Goal: Task Accomplishment & Management: Manage account settings

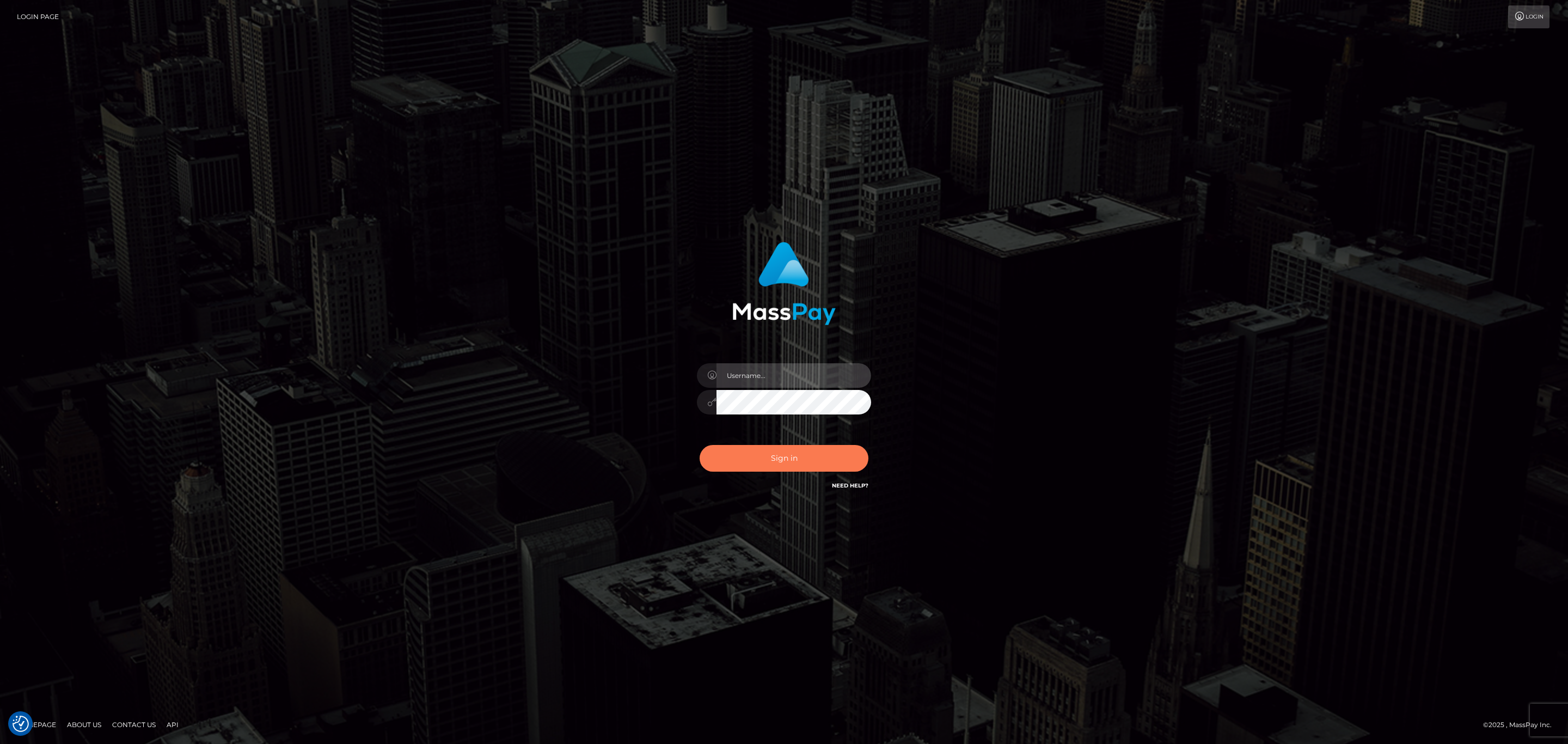
type input "SeanP.spree"
click at [803, 447] on button "Sign in" at bounding box center [783, 458] width 169 height 27
click at [779, 378] on input "SeanP.spree" at bounding box center [794, 376] width 155 height 24
type input "Sean.silversocial1"
click at [788, 448] on button "Sign in" at bounding box center [783, 458] width 169 height 27
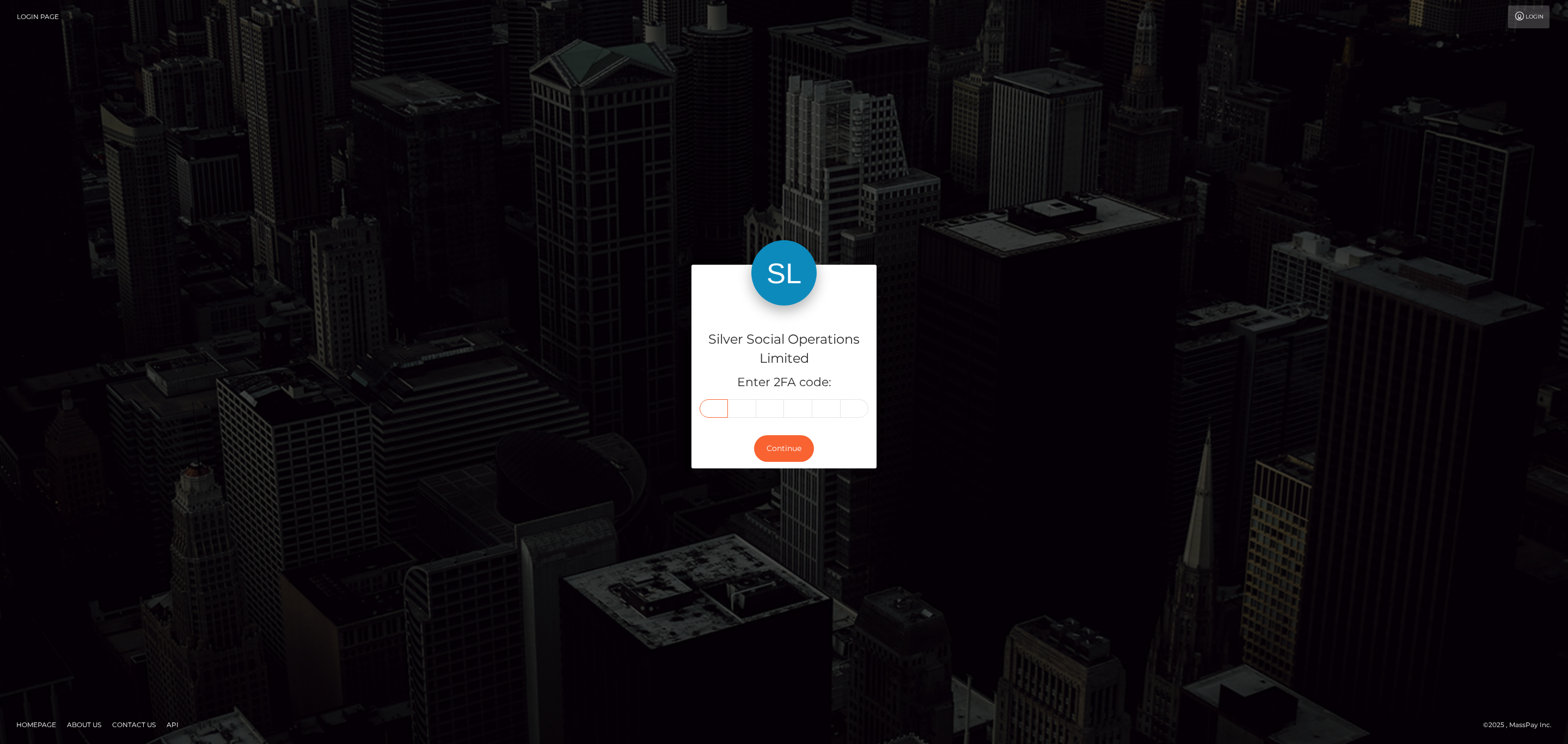
click at [704, 405] on input "text" at bounding box center [713, 409] width 29 height 18
paste input "5"
type input "5"
type input "1"
type input "4"
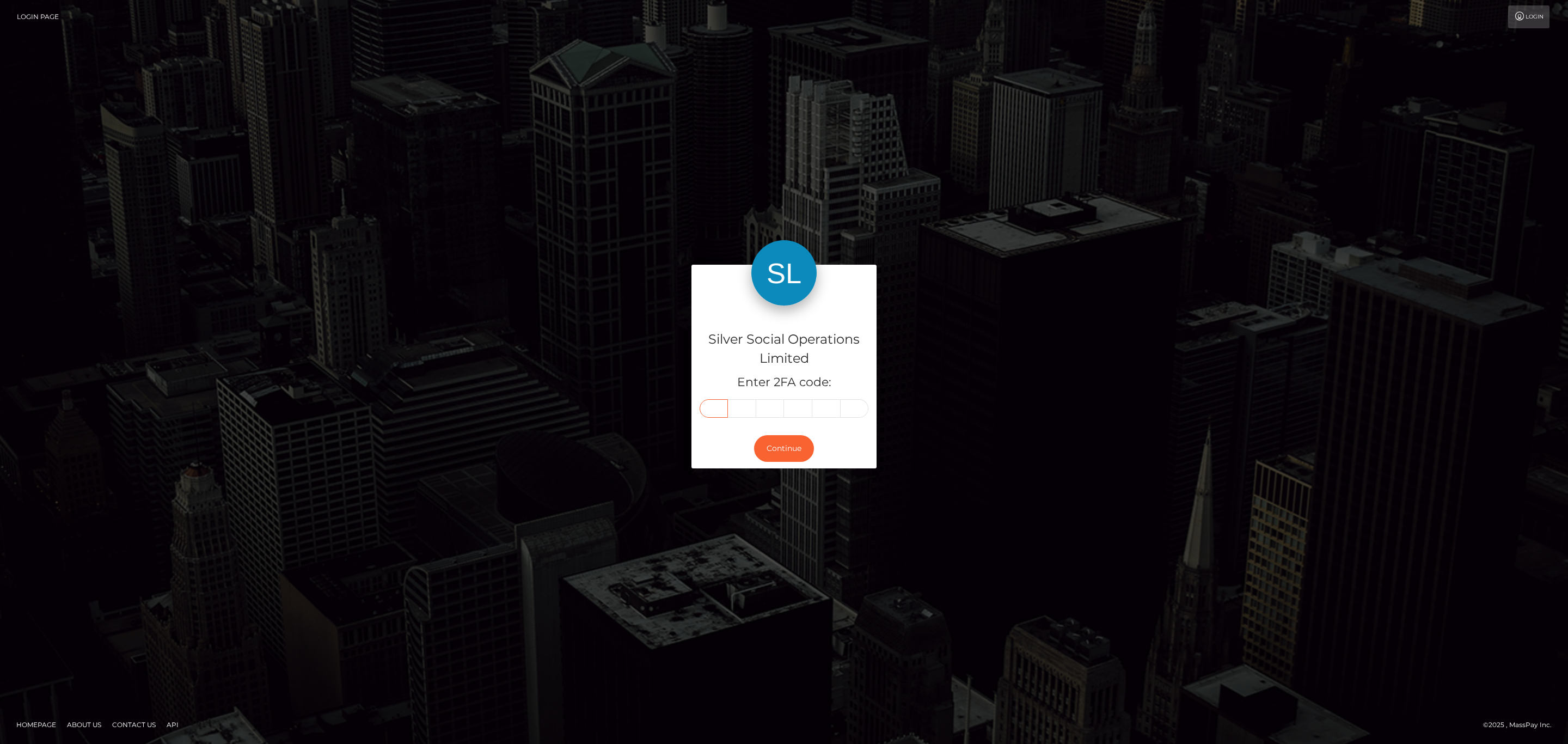
type input "2"
type input "7"
type input "9"
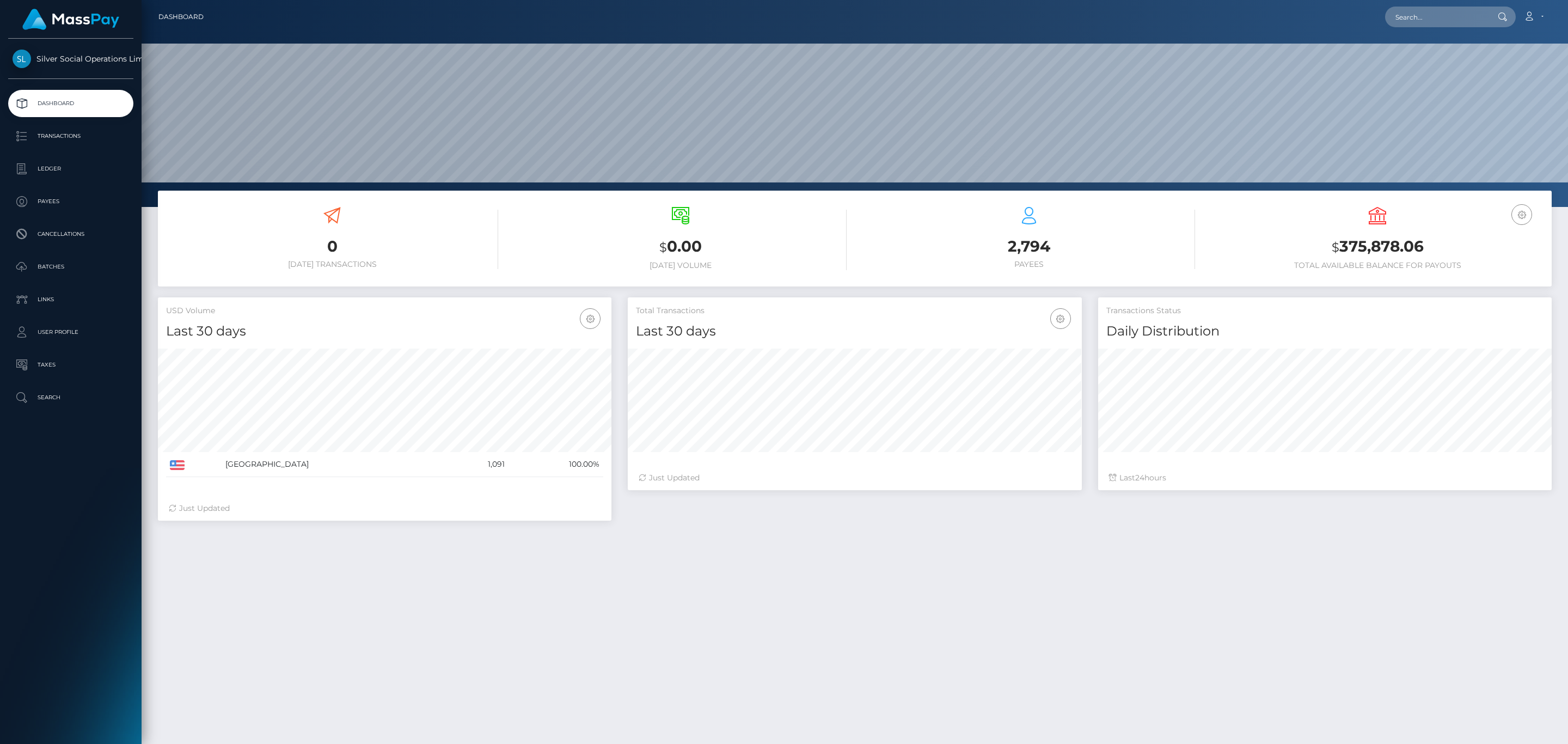
scroll to position [193, 453]
click at [1379, 255] on h3 "$ 375,878.06" at bounding box center [1377, 247] width 332 height 23
copy h3 "375,878.06"
click at [1530, 18] on icon at bounding box center [1529, 16] width 12 height 9
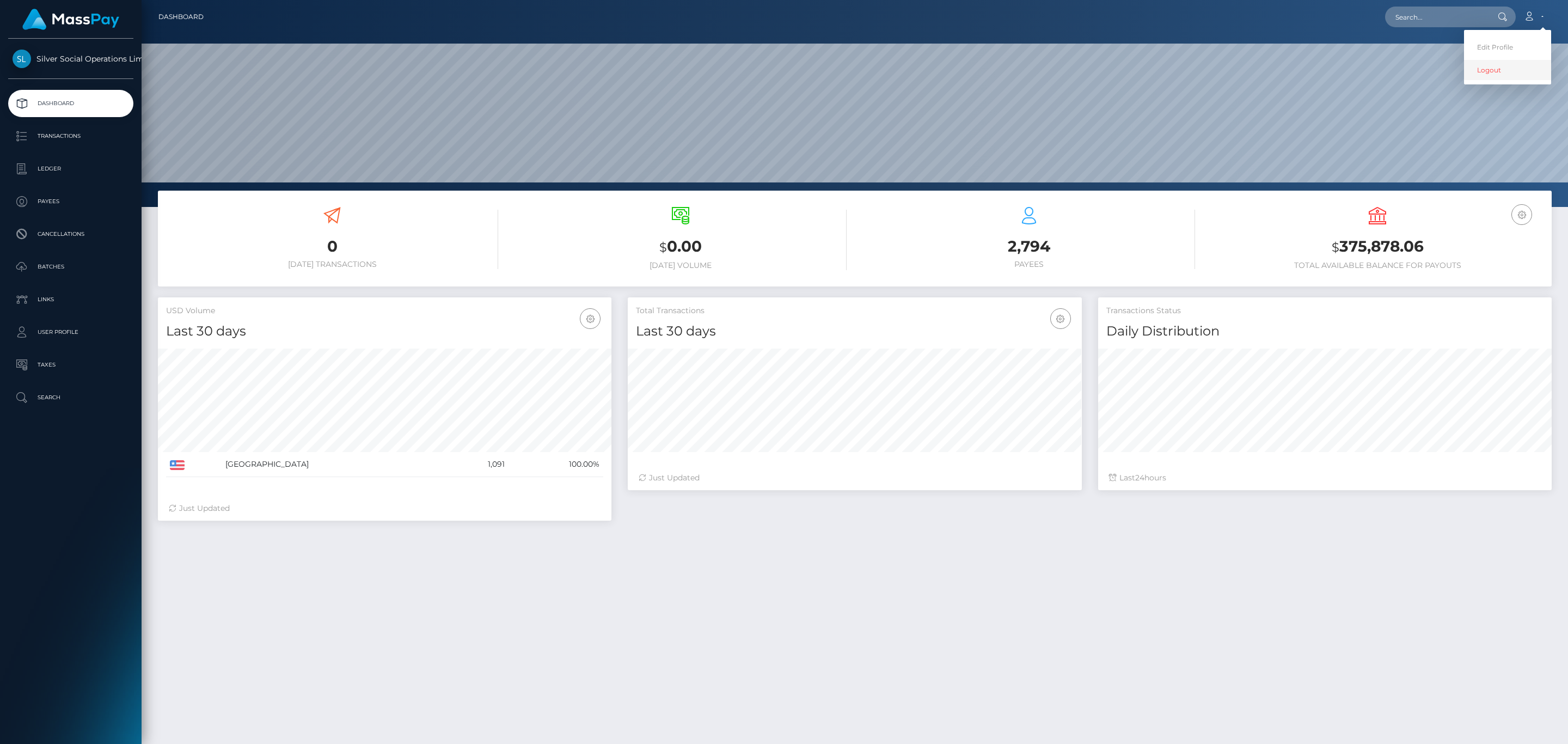
click at [1508, 67] on link "Logout" at bounding box center [1507, 69] width 87 height 20
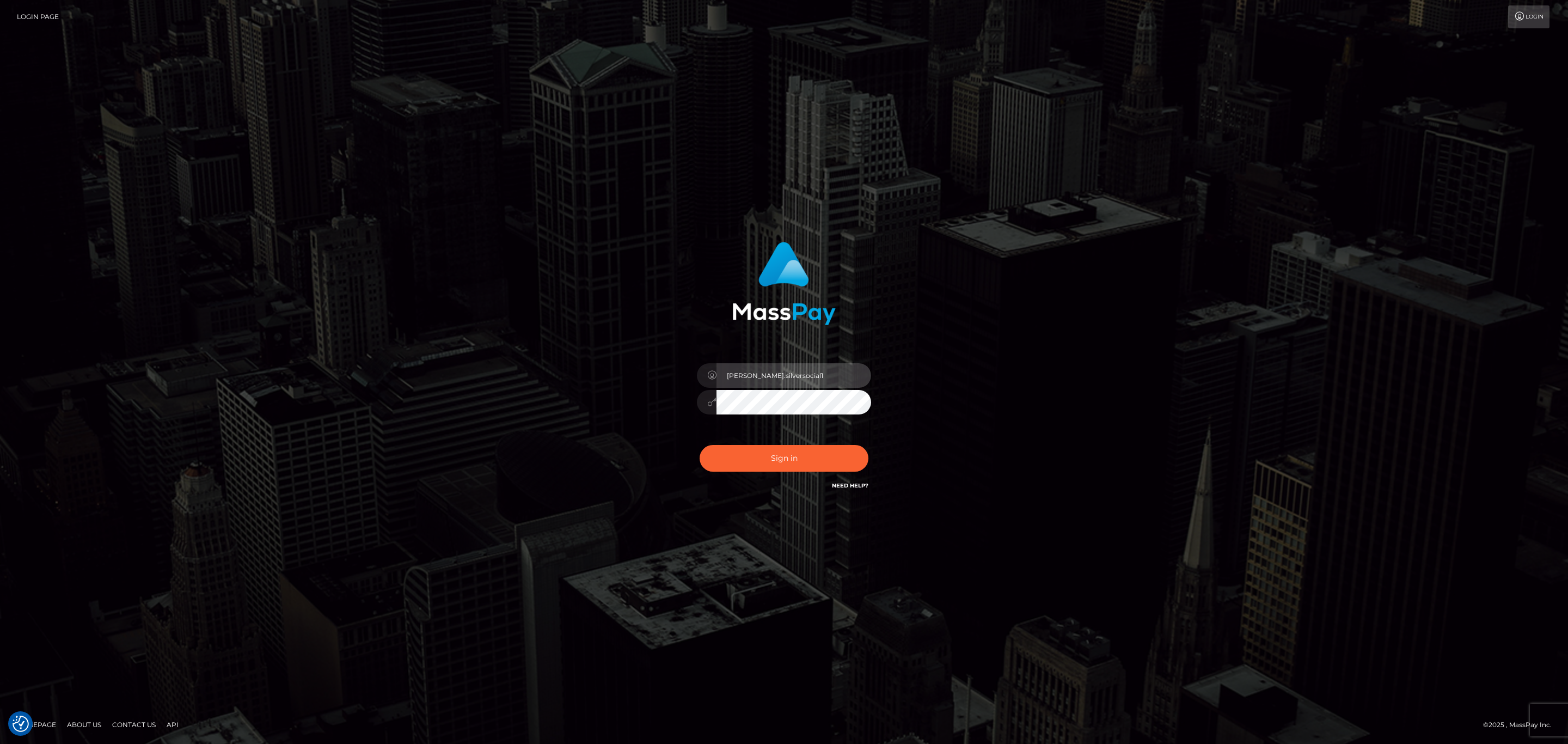
click at [765, 379] on input "[PERSON_NAME].silversocial1" at bounding box center [794, 376] width 155 height 24
type input "[PERSON_NAME].megabonanza"
click at [758, 457] on button "Sign in" at bounding box center [783, 458] width 169 height 27
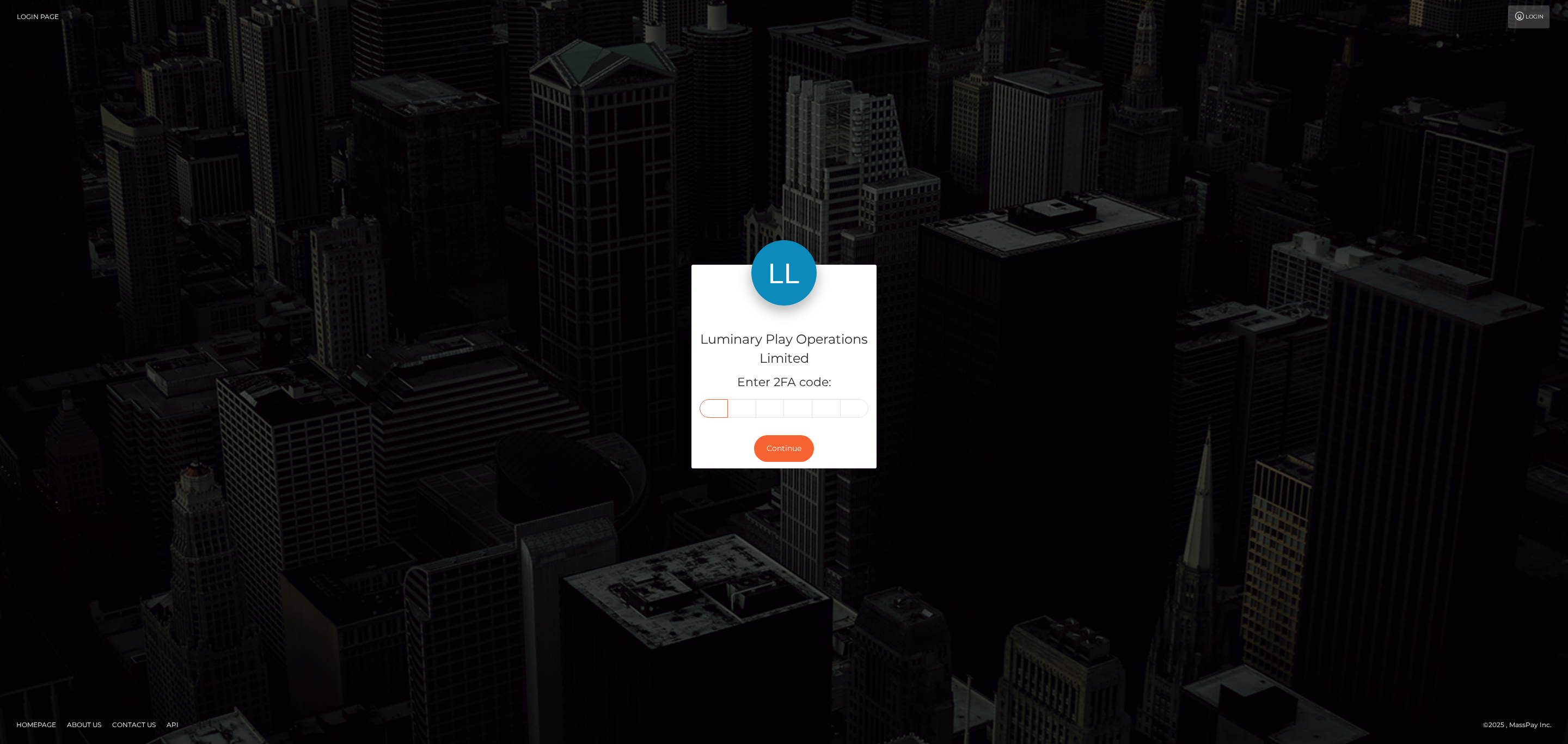
click at [722, 412] on input "text" at bounding box center [713, 409] width 29 height 18
paste input "0"
type input "0"
type input "1"
type input "2"
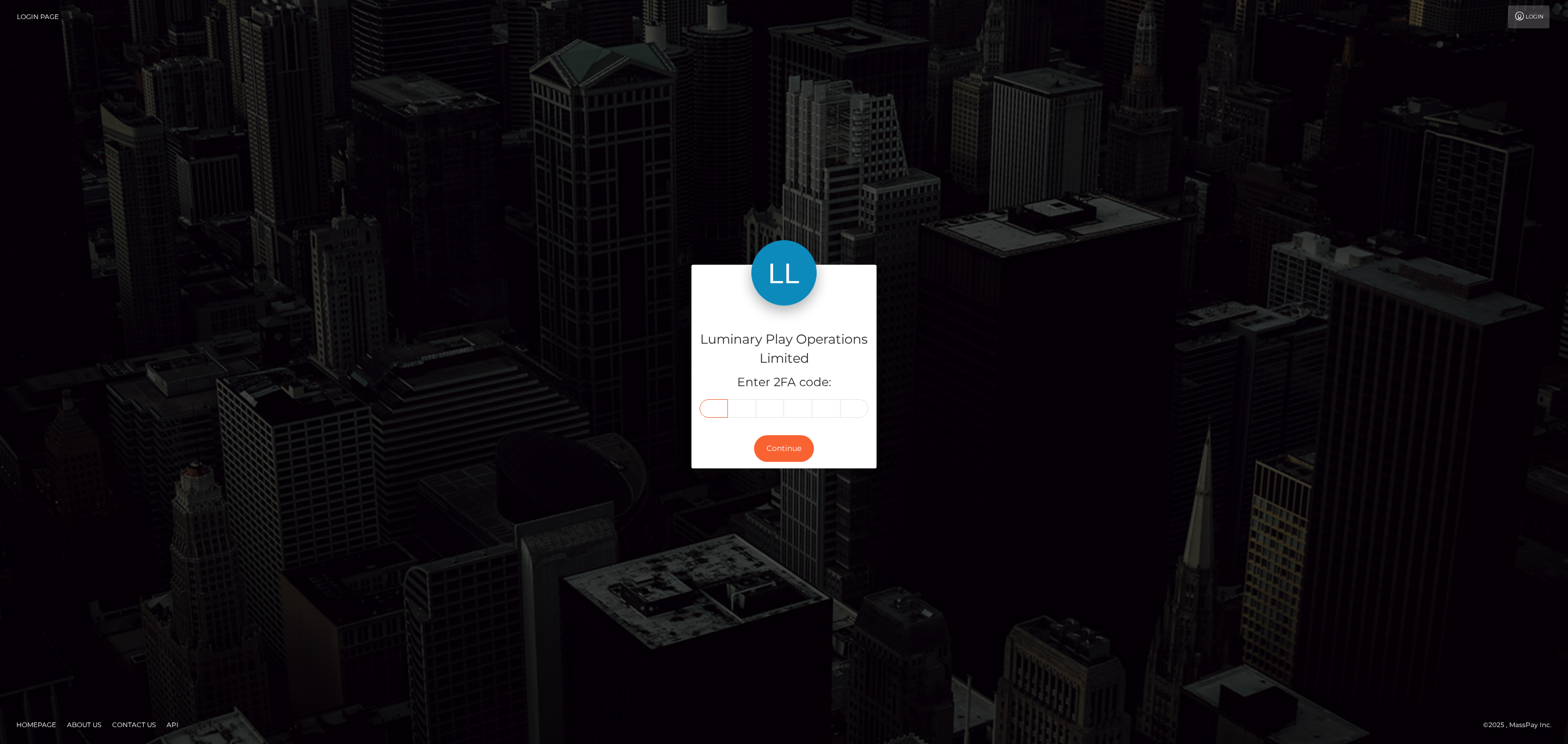
type input "1"
type input "0"
type input "4"
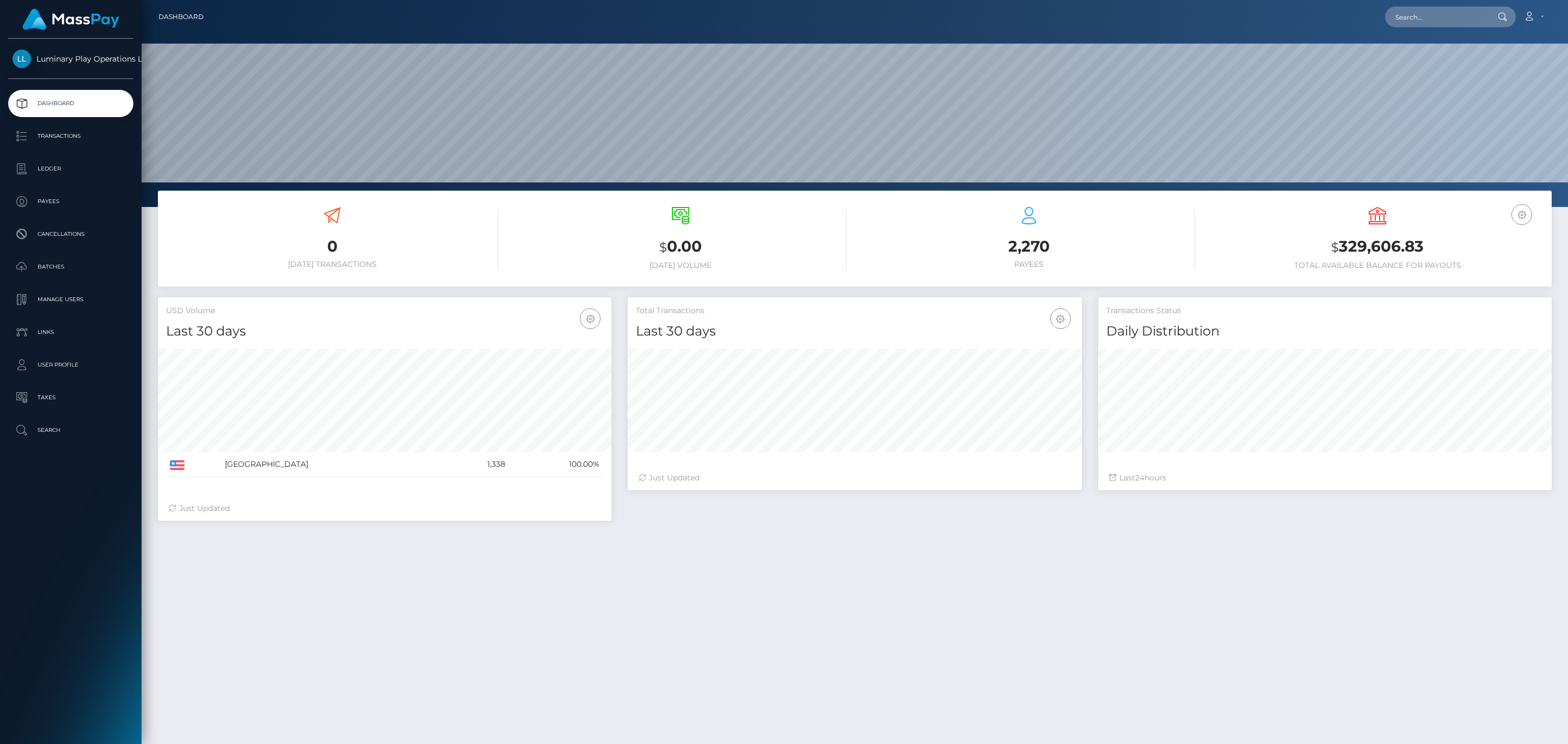
scroll to position [193, 453]
click at [1396, 228] on div "USD Balance $ 329,606.83 Total Available Balance for Payouts" at bounding box center [1377, 239] width 332 height 63
click at [1390, 247] on h3 "$ 329,606.83" at bounding box center [1377, 247] width 332 height 23
copy h3 "329,606.83"
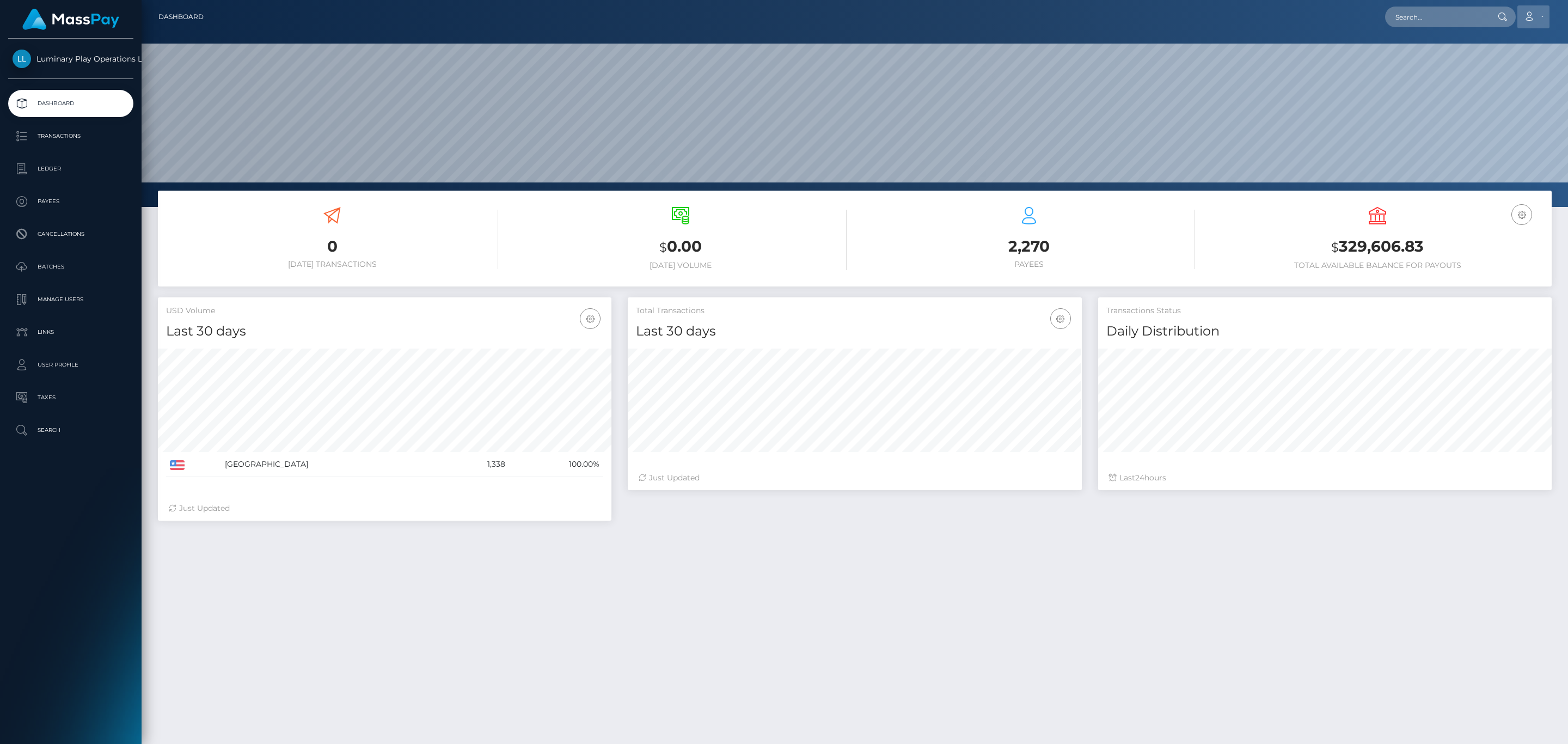
click at [1544, 9] on link "Account" at bounding box center [1533, 17] width 32 height 23
click at [1499, 79] on link "Logout" at bounding box center [1507, 69] width 87 height 20
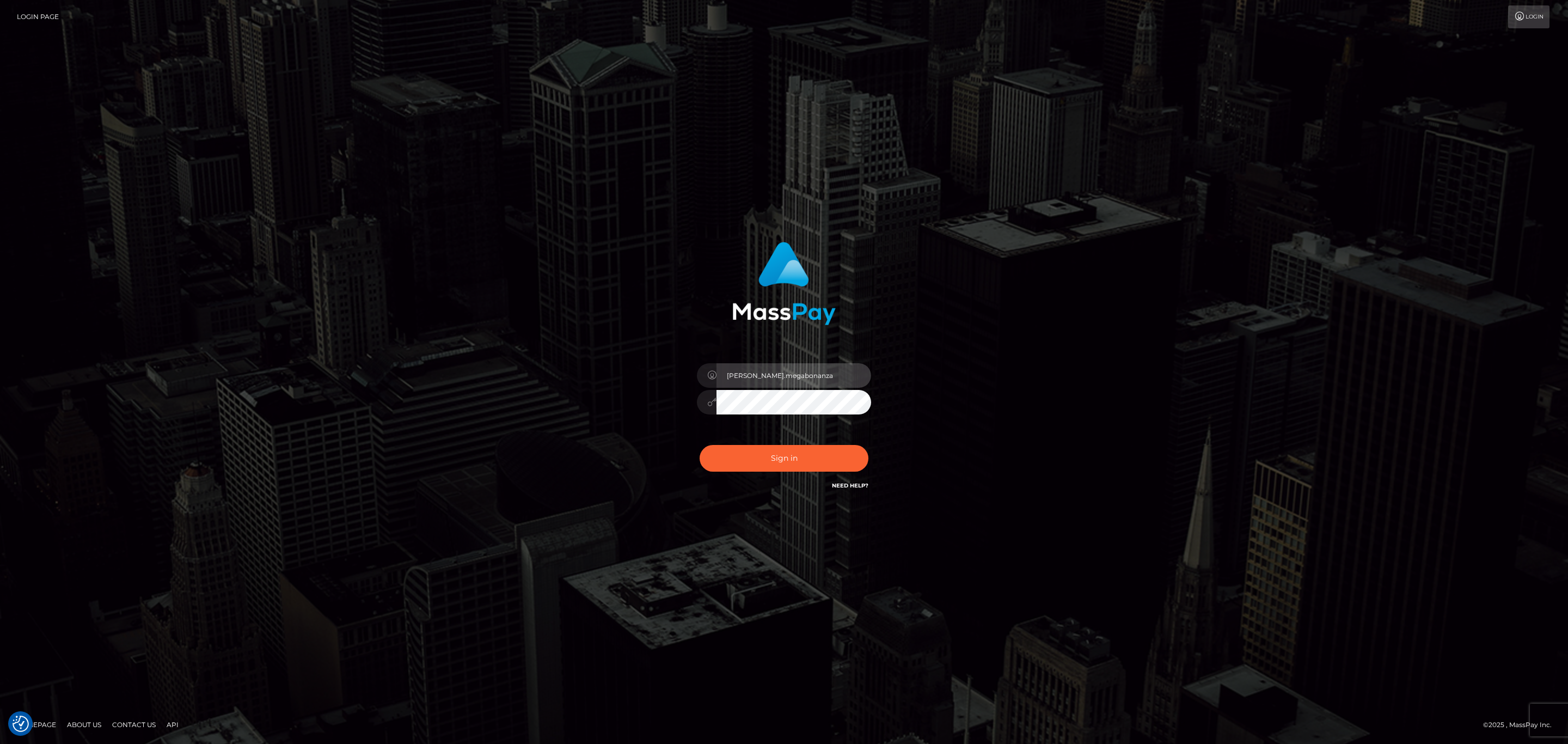
click at [747, 384] on input "[PERSON_NAME].megabonanza" at bounding box center [794, 376] width 155 height 24
type input "[PERSON_NAME].ace"
click at [794, 452] on button "Sign in" at bounding box center [783, 458] width 169 height 27
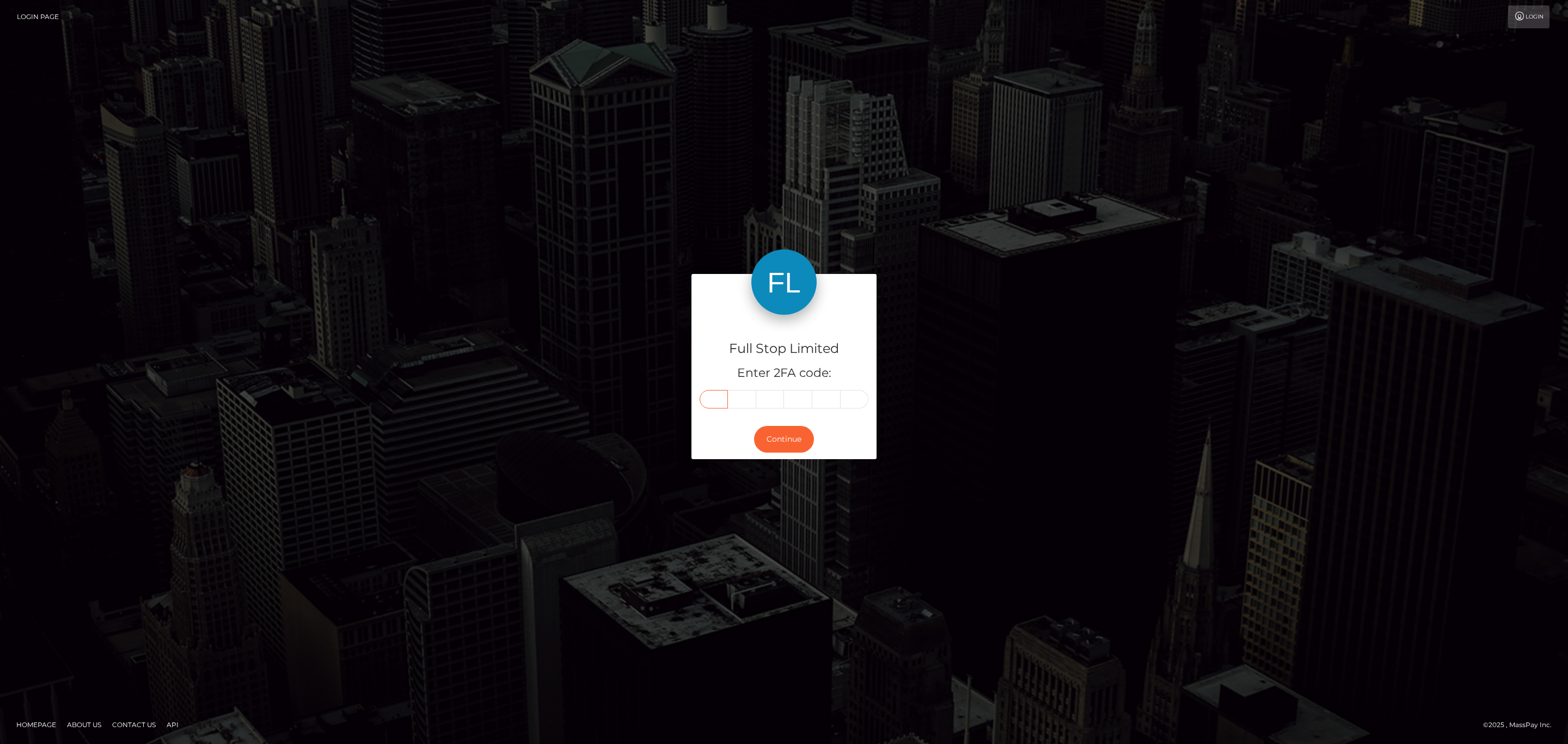
click at [710, 402] on input "text" at bounding box center [713, 399] width 29 height 18
paste input "4"
type input "4"
type input "3"
type input "7"
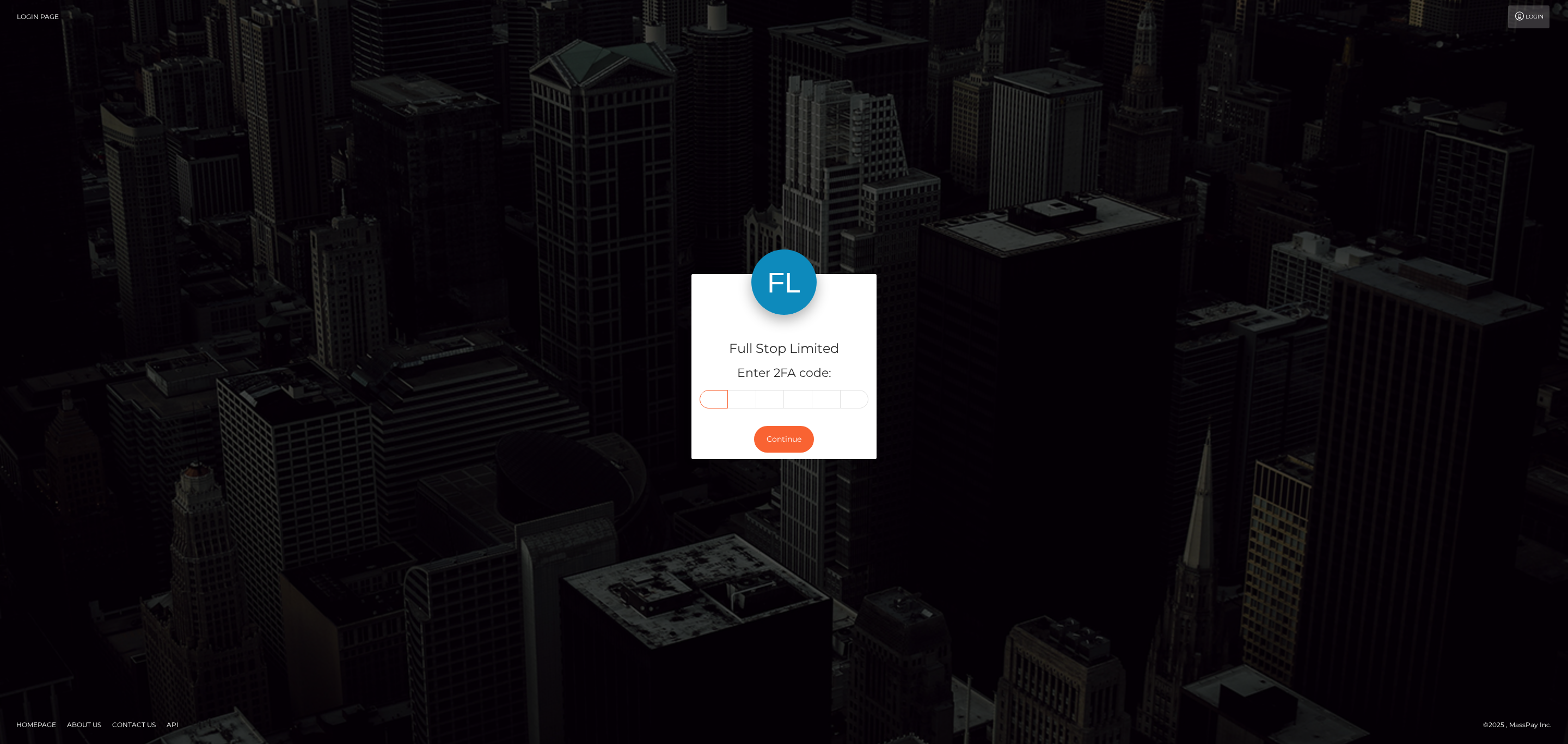
type input "7"
type input "8"
type input "5"
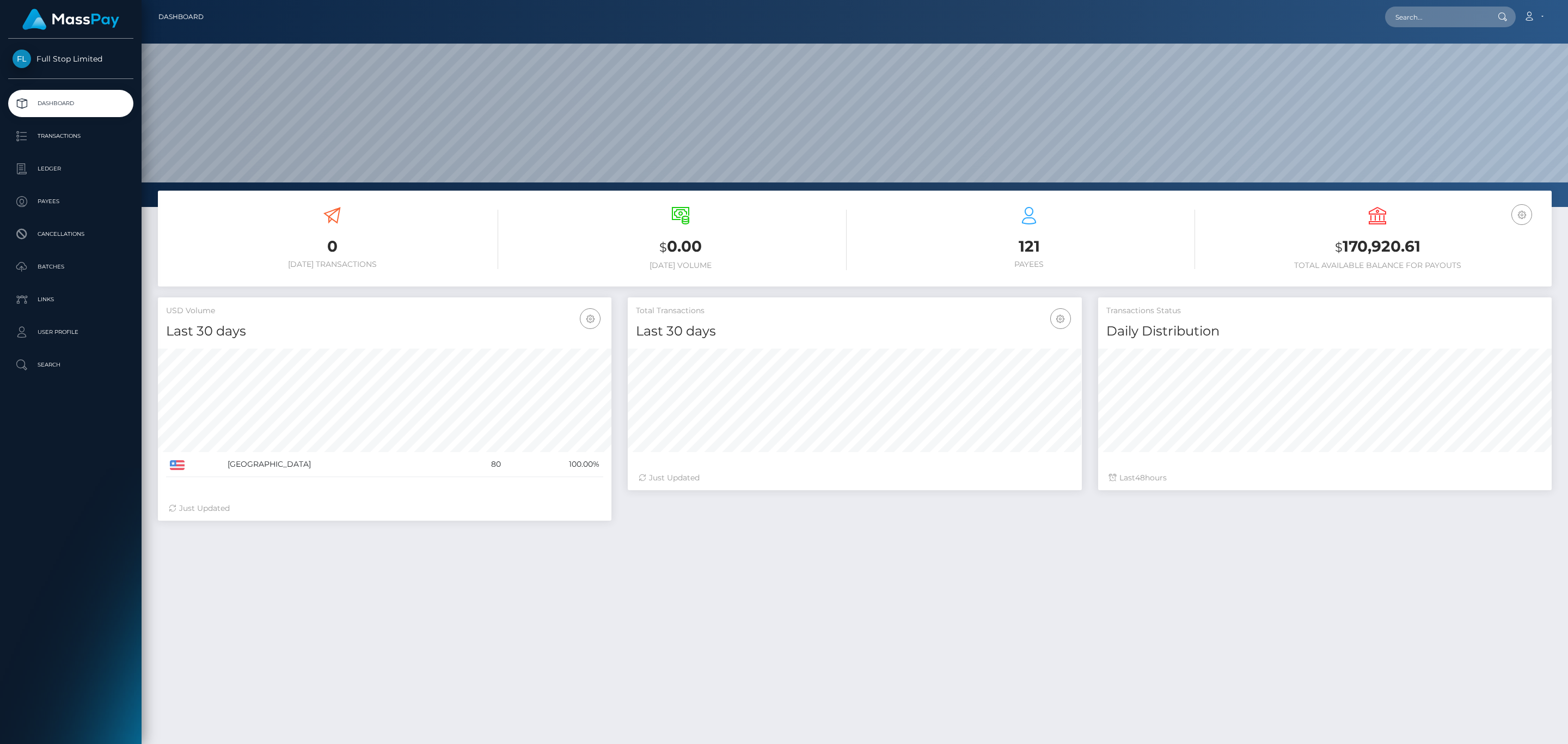
click at [1381, 247] on h3 "$ 170,920.61" at bounding box center [1377, 247] width 332 height 23
copy h3 "170,920.61"
